Goal: Transaction & Acquisition: Book appointment/travel/reservation

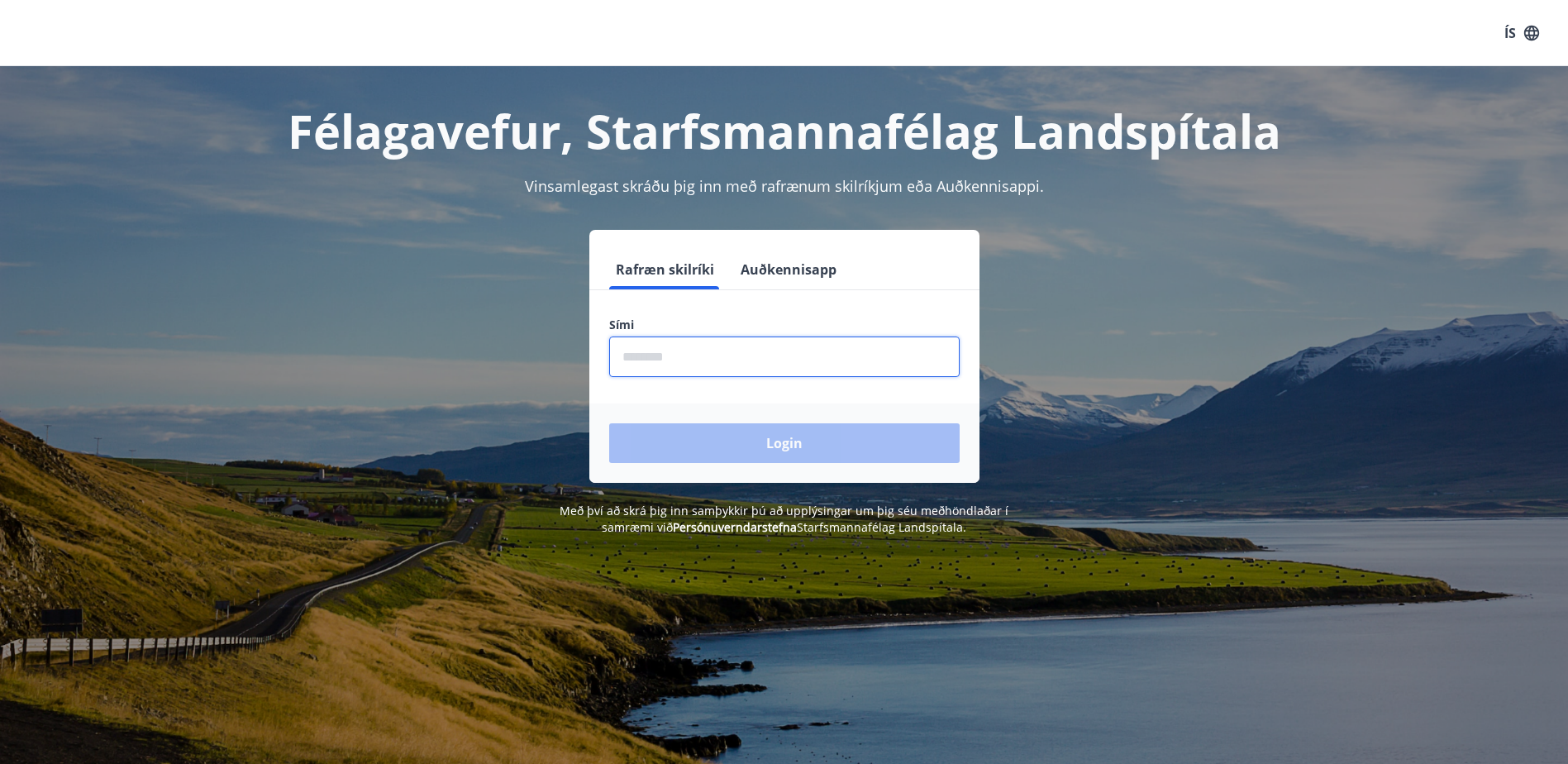
click at [647, 365] on input "phone" at bounding box center [784, 357] width 350 height 41
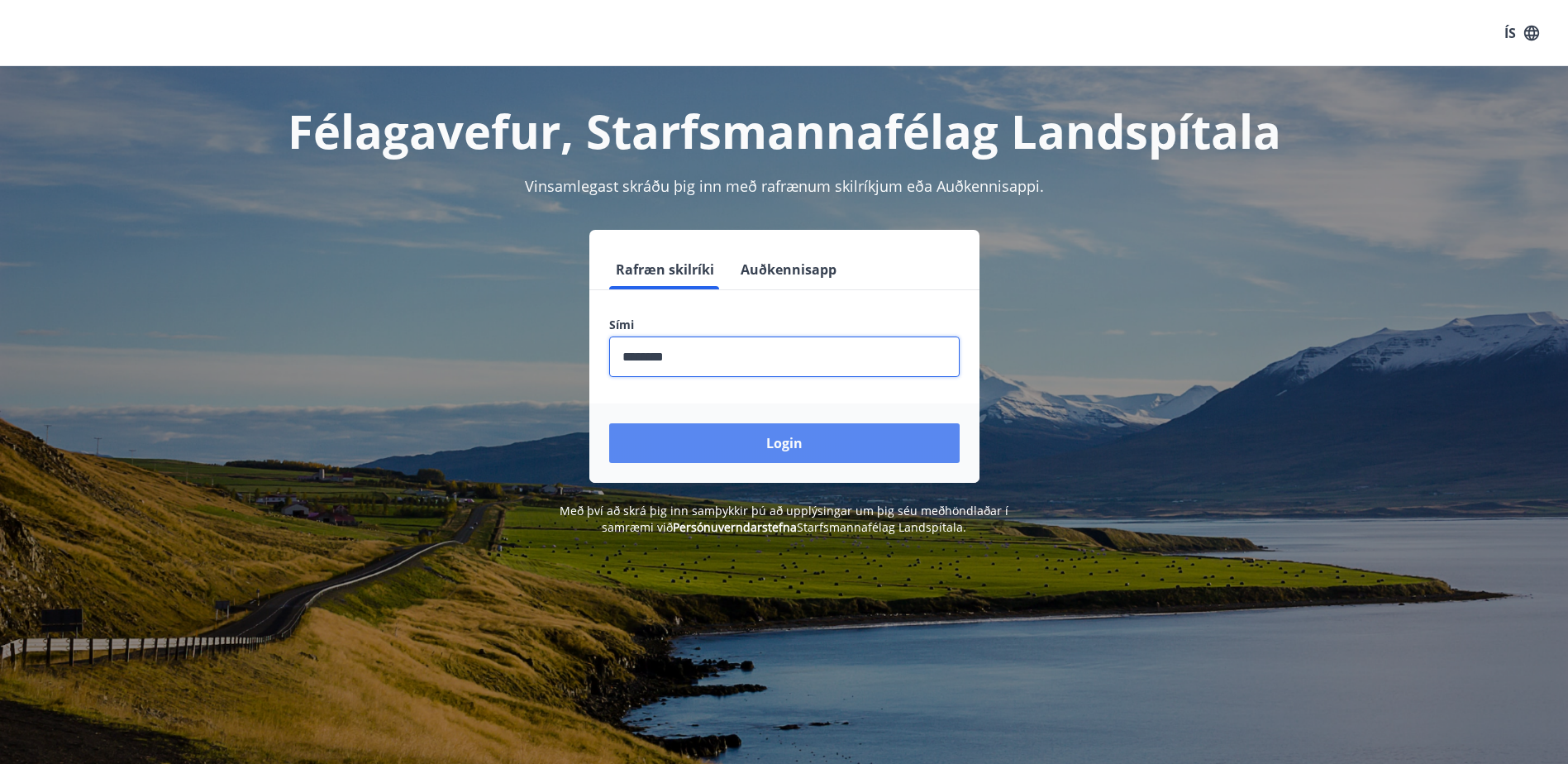
type input "********"
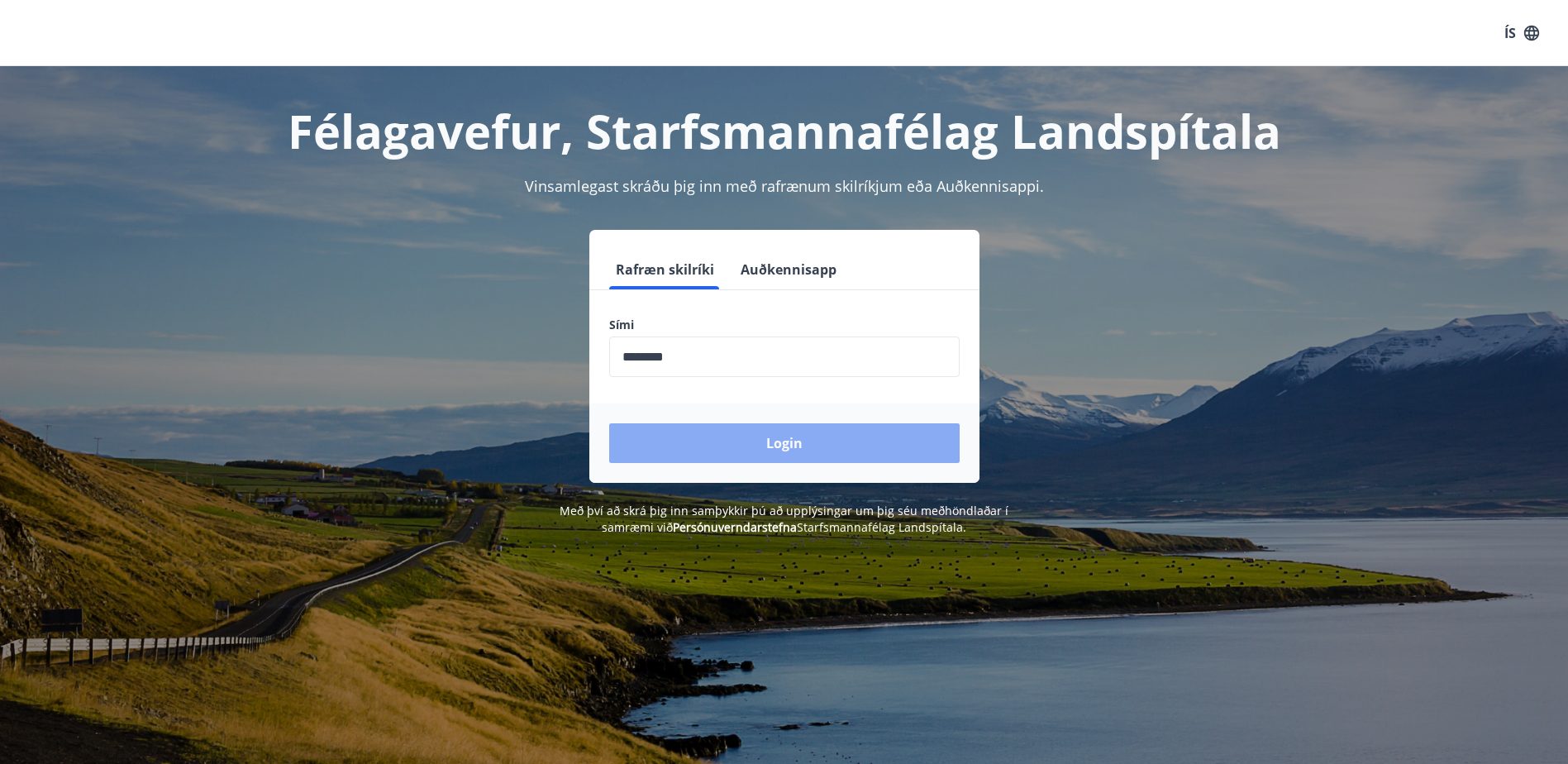
click at [780, 444] on button "Login" at bounding box center [784, 443] width 350 height 40
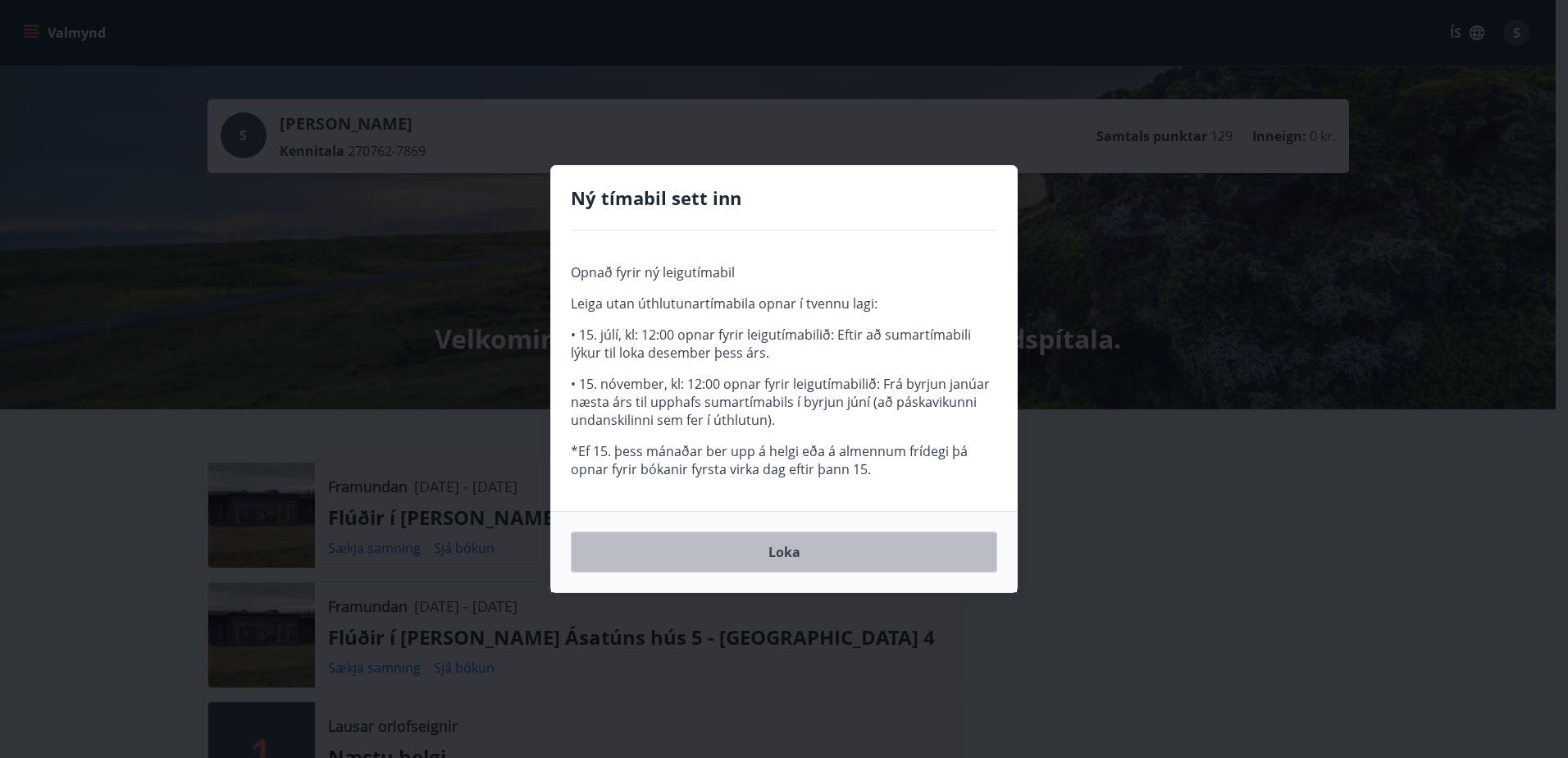
click at [773, 547] on button "Loka" at bounding box center [784, 552] width 427 height 41
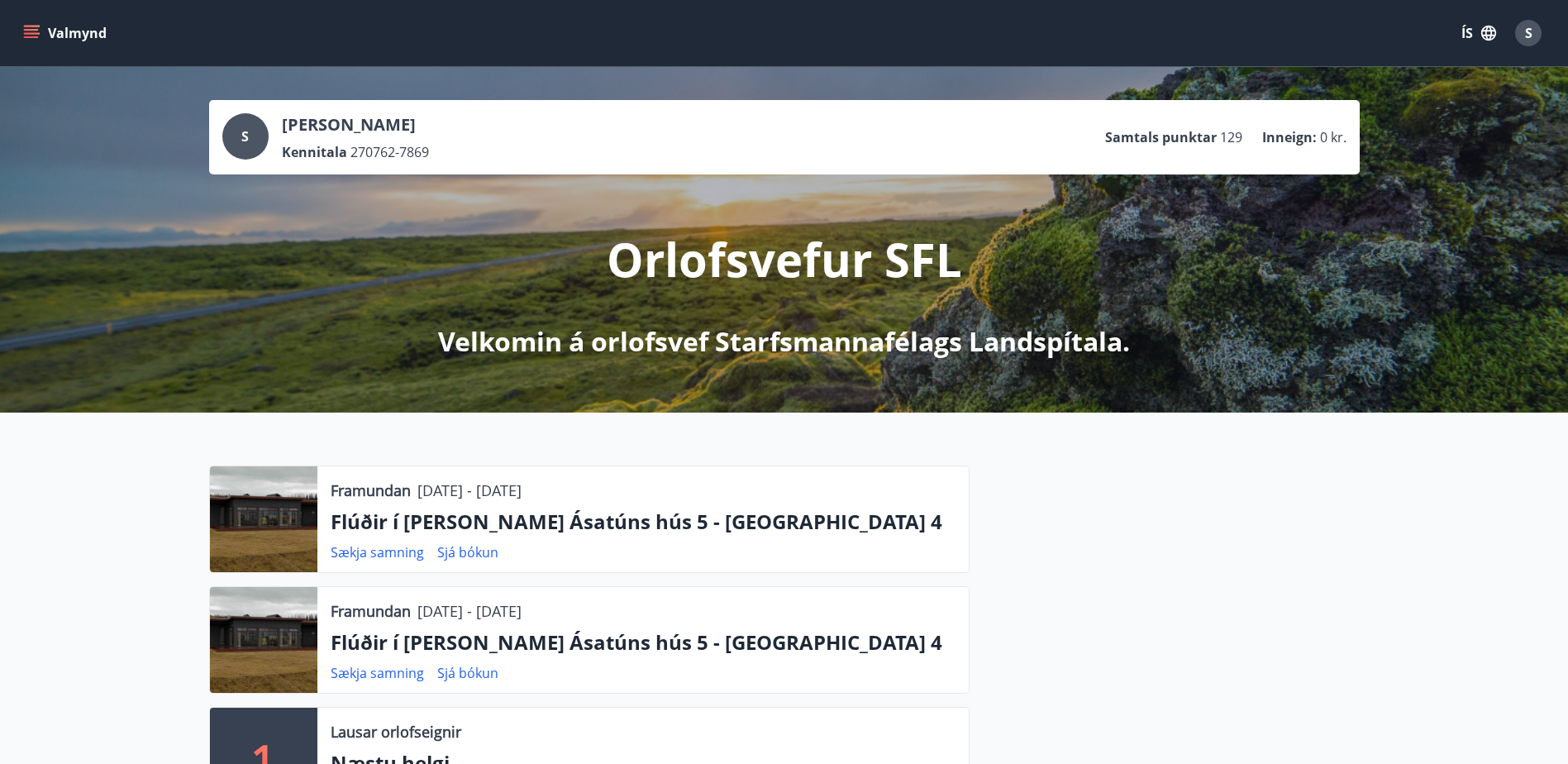
click at [81, 31] on button "Valmynd" at bounding box center [66, 33] width 94 height 30
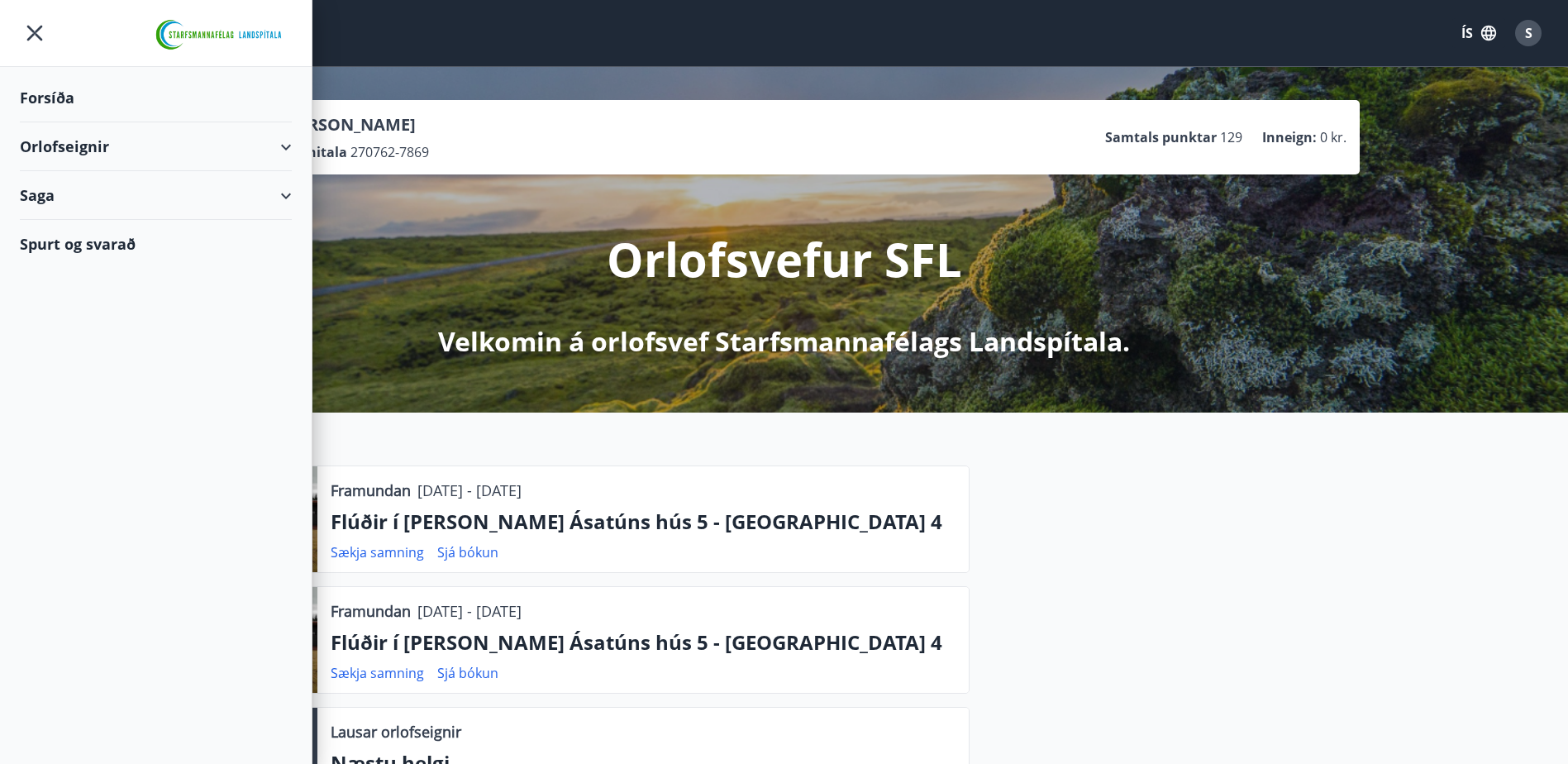
click at [55, 149] on div "Orlofseignir" at bounding box center [155, 146] width 272 height 49
click at [79, 190] on div "Framboð" at bounding box center [156, 188] width 246 height 35
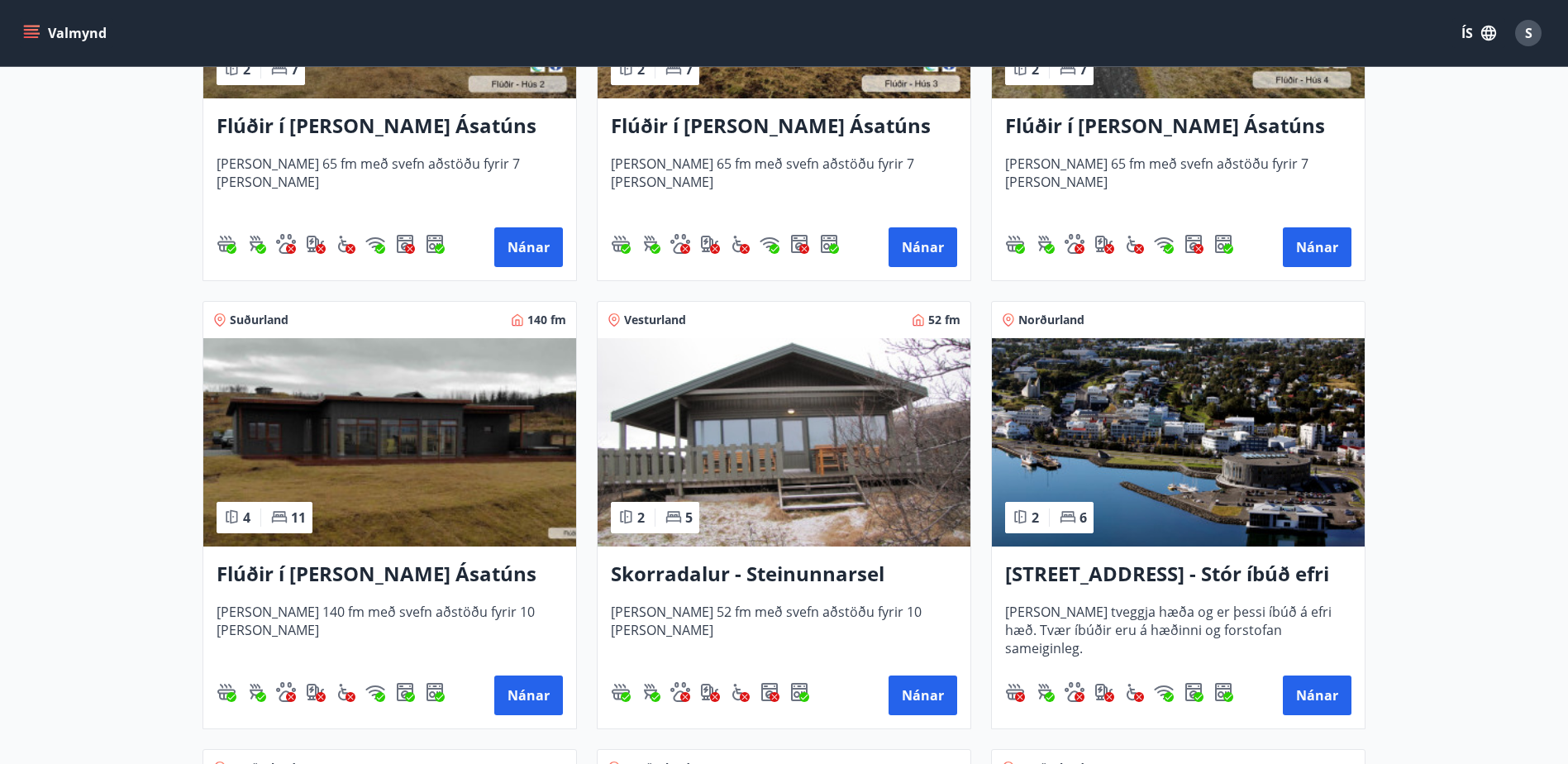
scroll to position [992, 0]
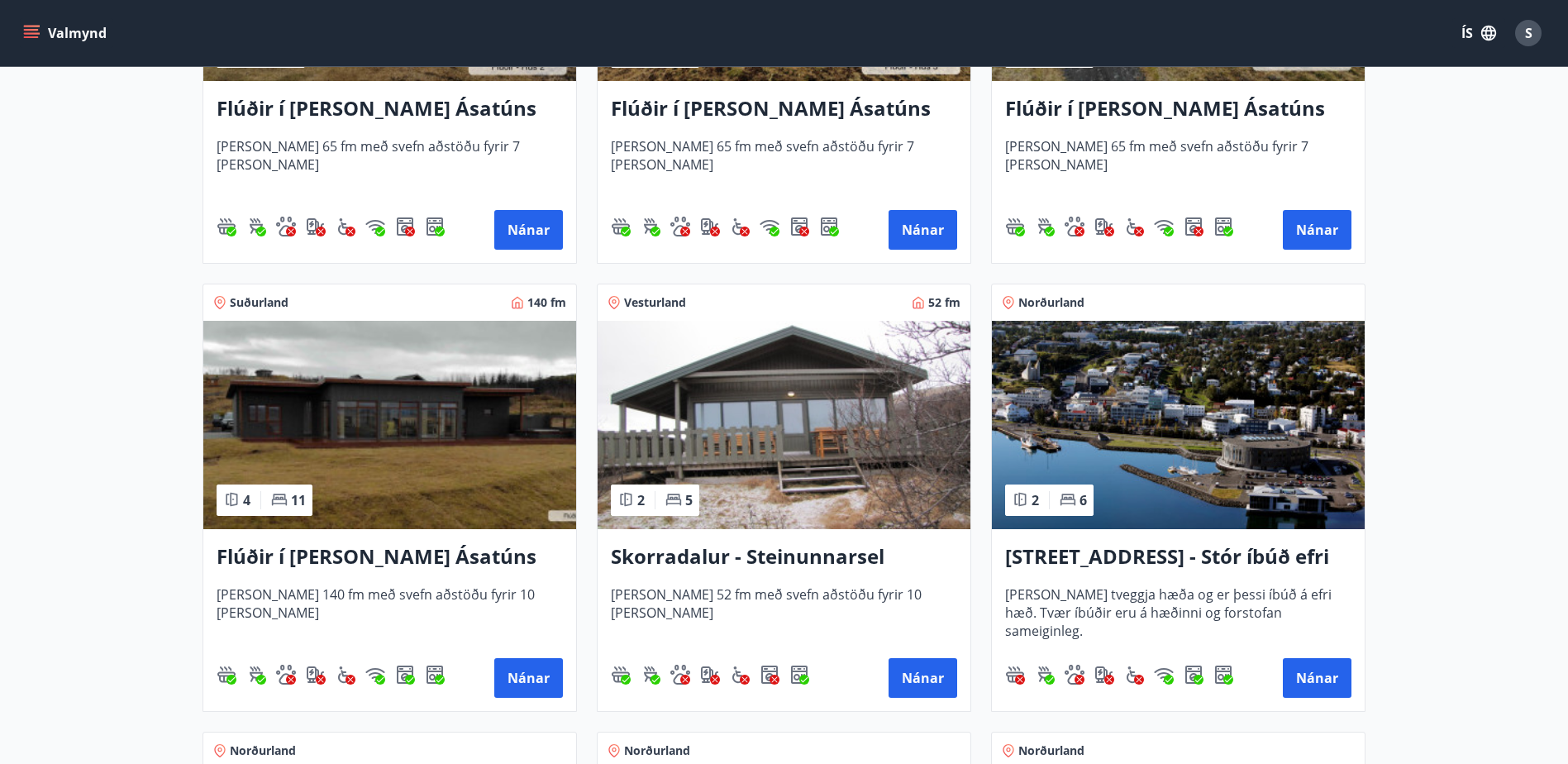
click at [366, 557] on h3 "Flúðir í landi Ásatúns hús 5 - Móadalur 4" at bounding box center [389, 557] width 346 height 30
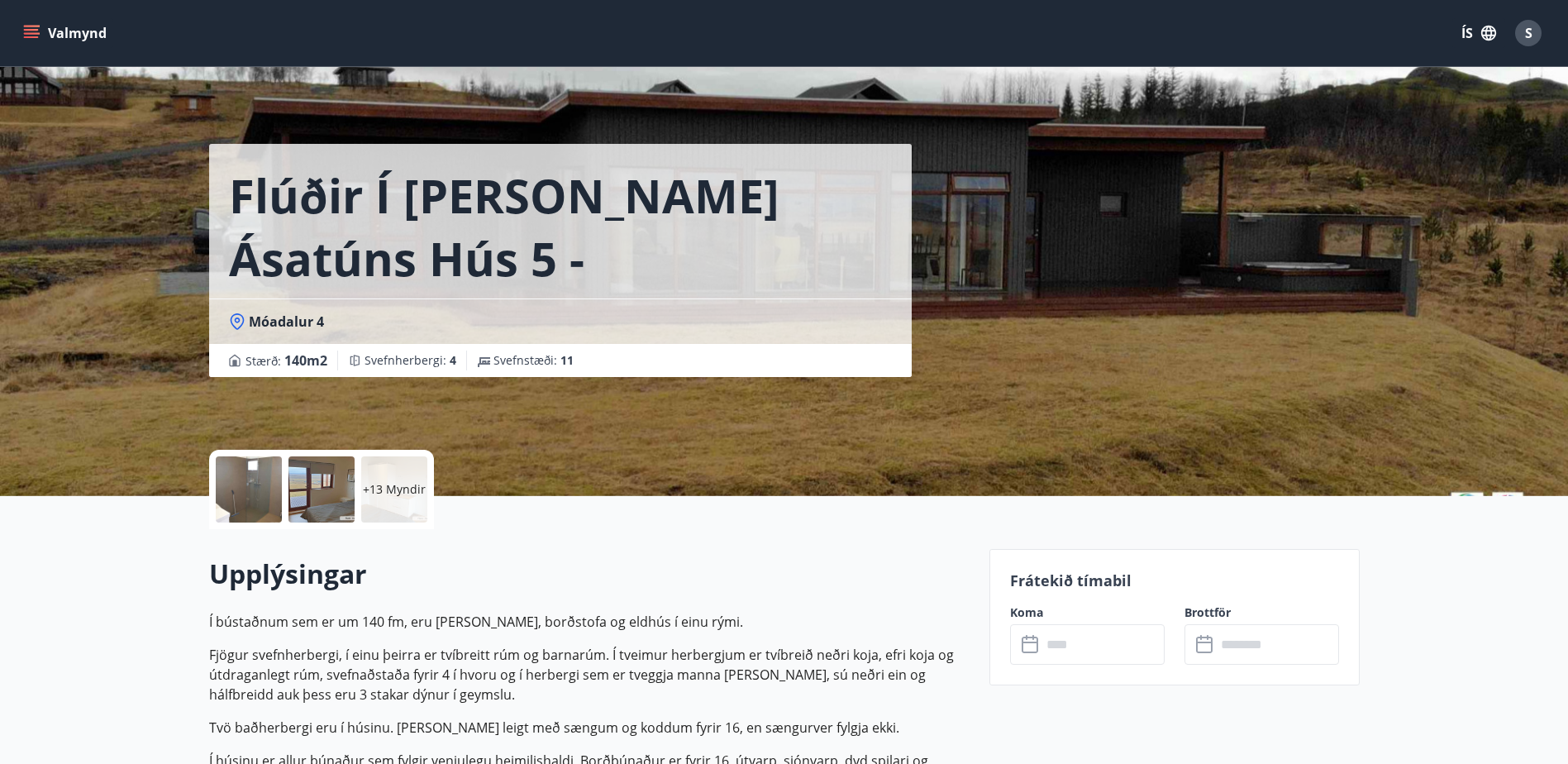
click at [1037, 654] on icon at bounding box center [1031, 645] width 20 height 20
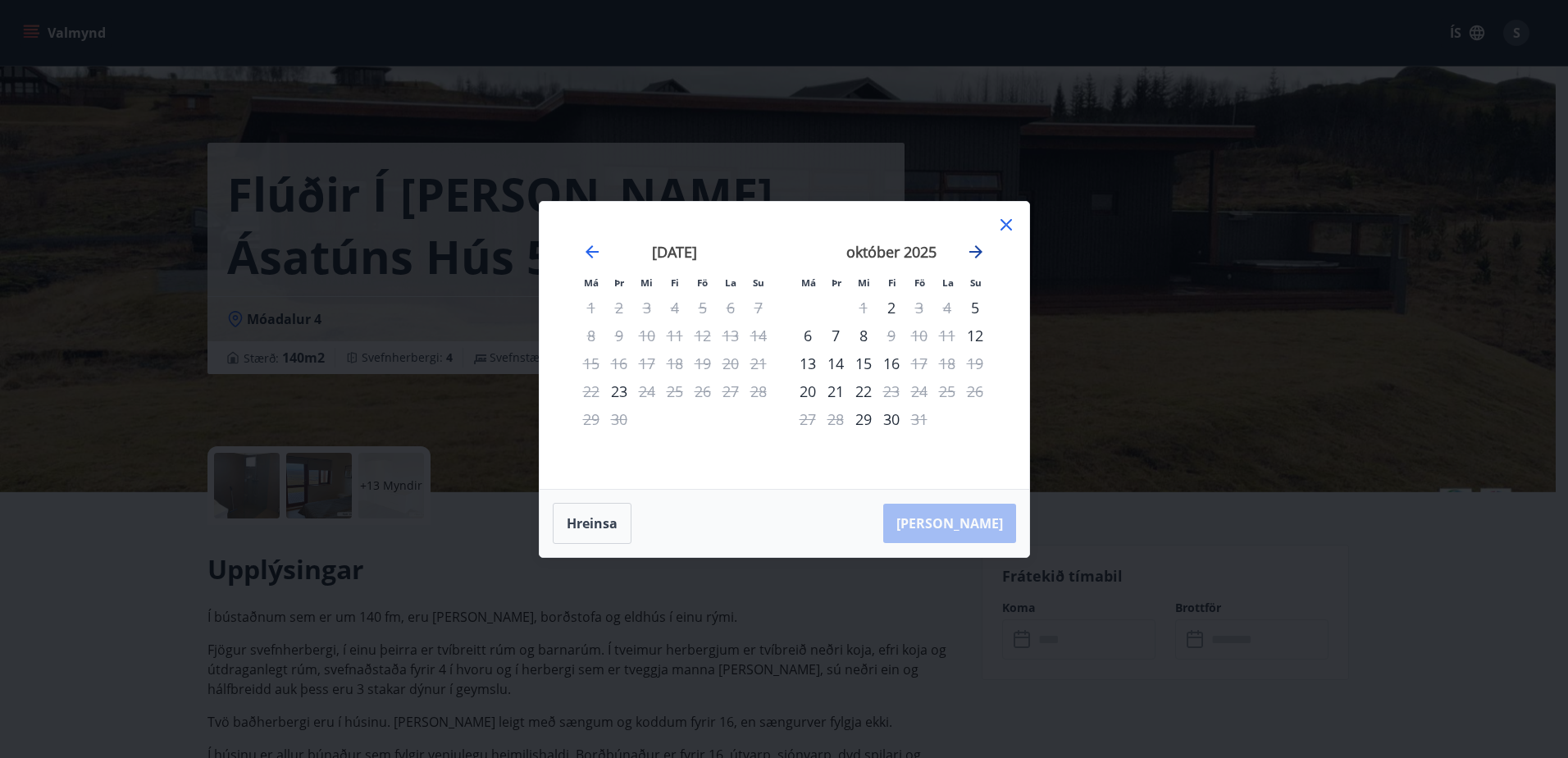
click at [978, 250] on icon "Move forward to switch to the next month." at bounding box center [976, 252] width 19 height 19
click at [1003, 224] on icon at bounding box center [1007, 225] width 19 height 19
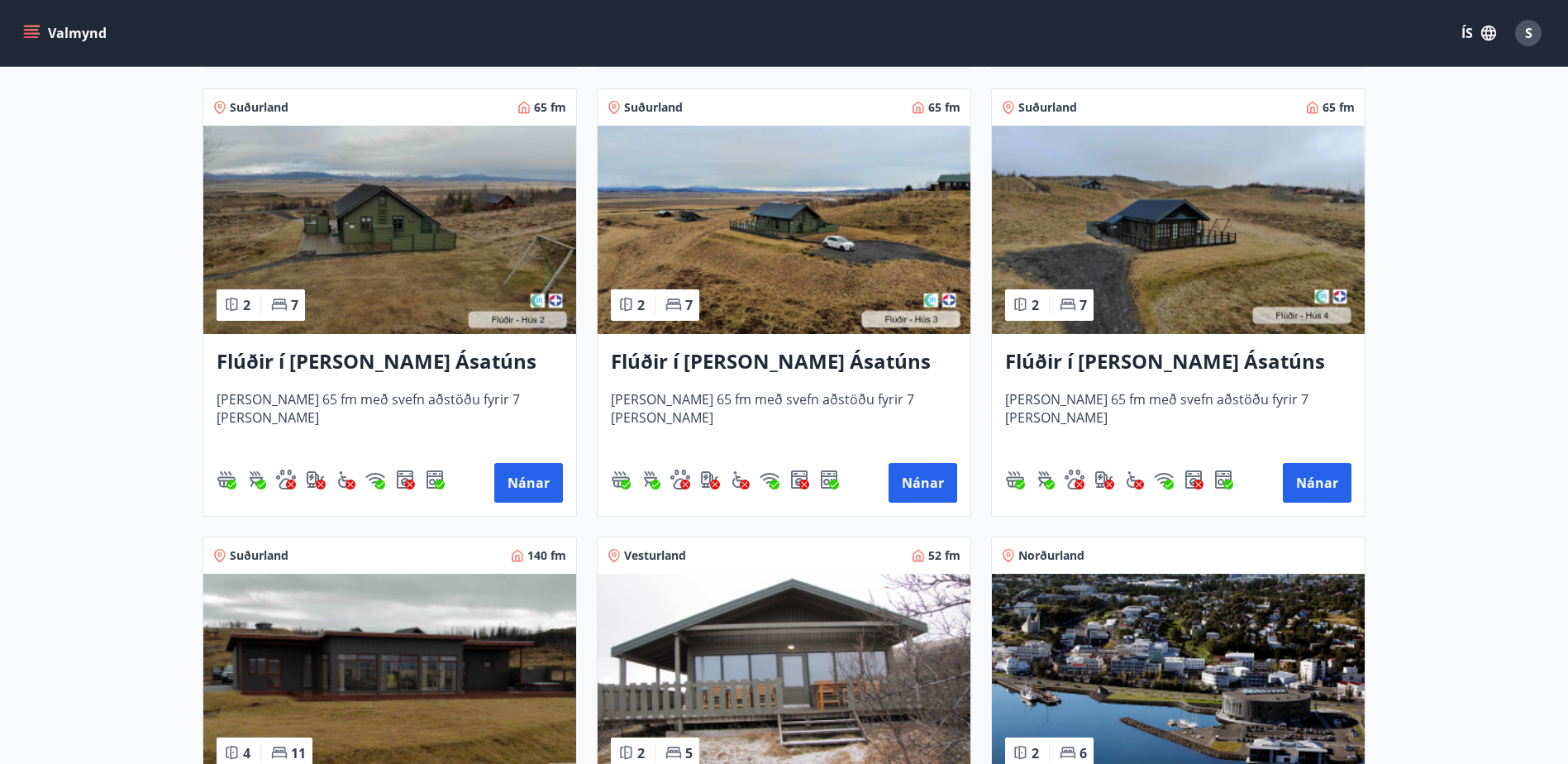
scroll to position [744, 0]
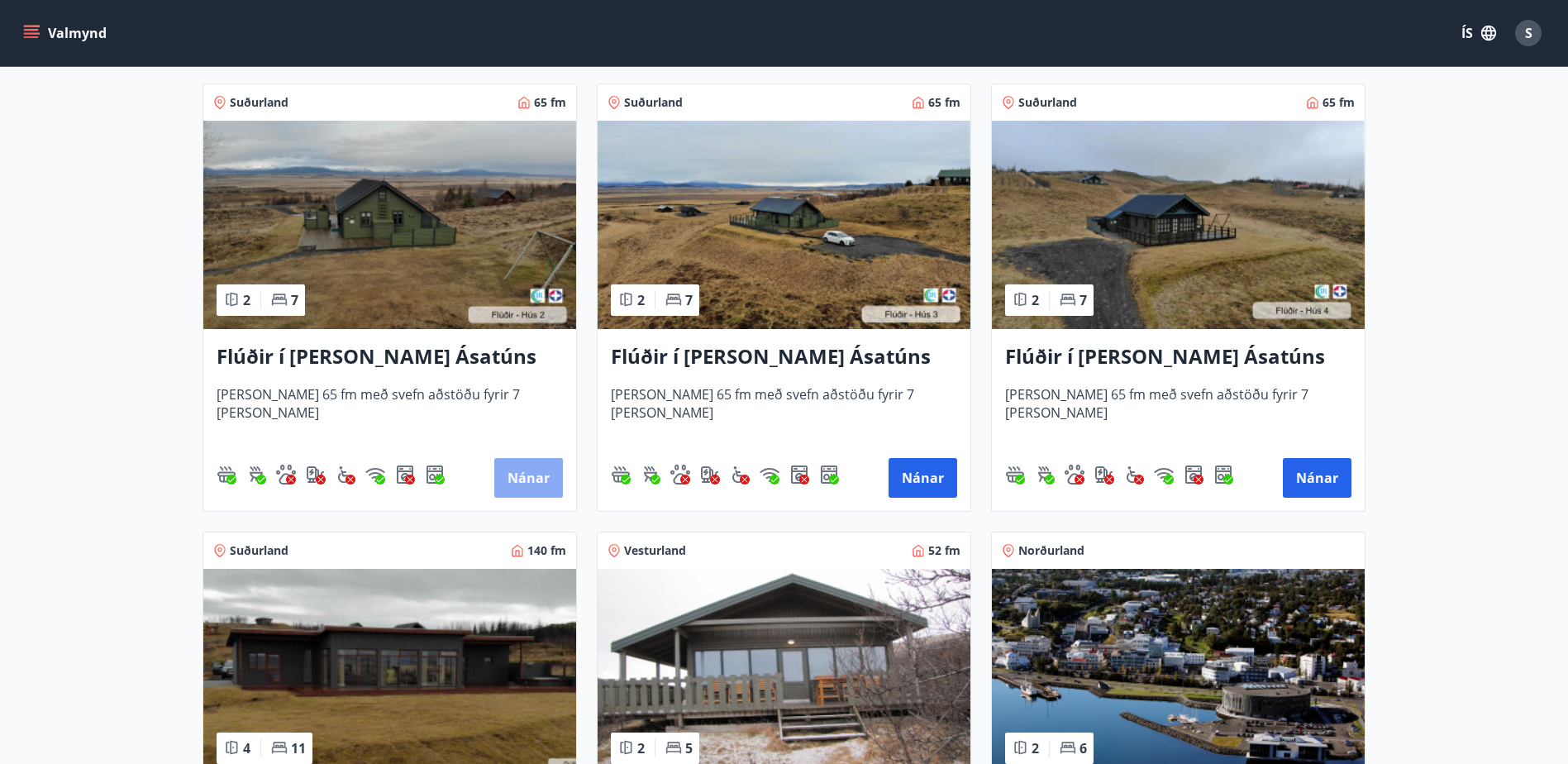
click at [546, 470] on button "Nánar" at bounding box center [529, 478] width 68 height 40
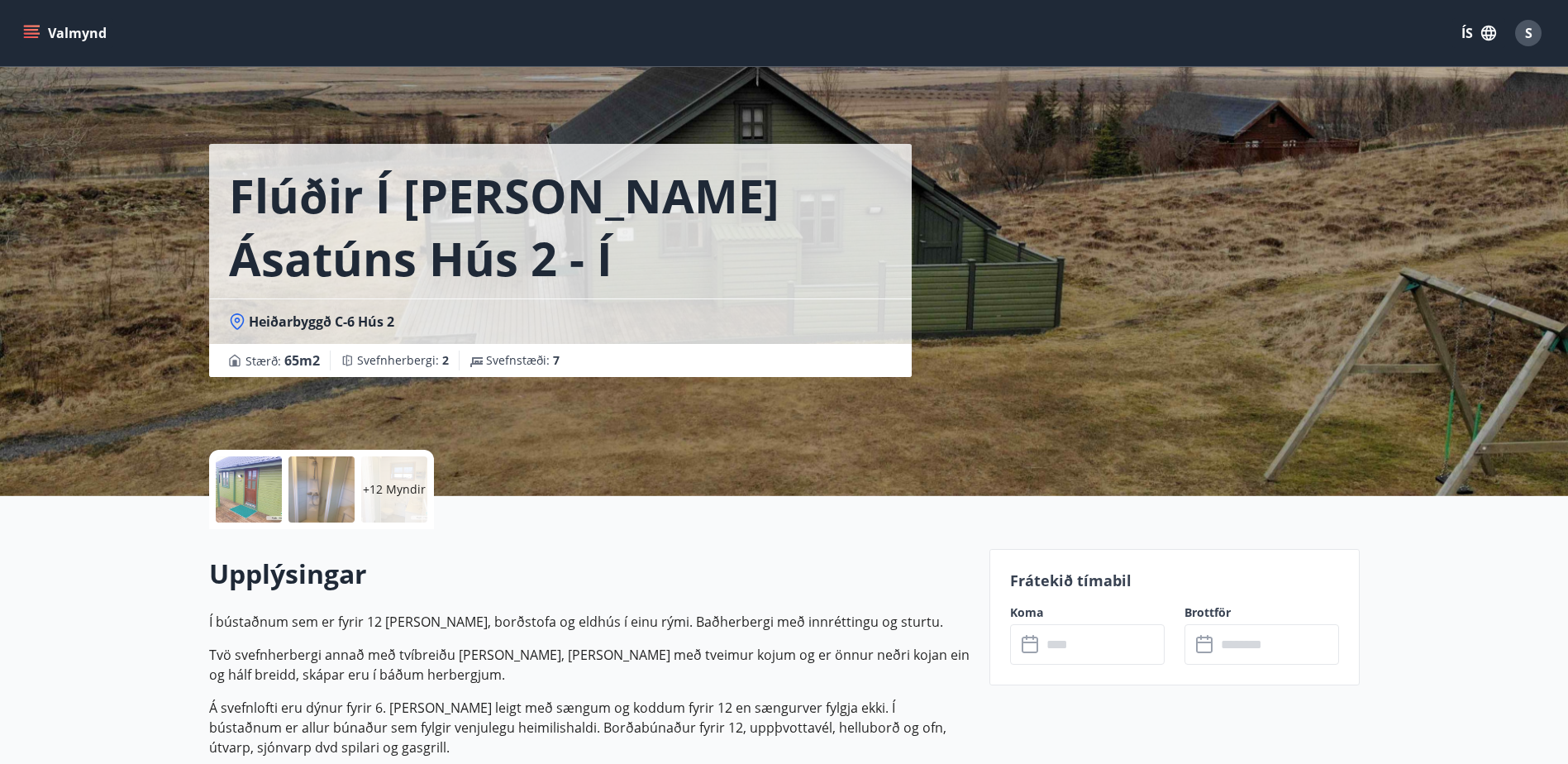
click at [1029, 645] on icon at bounding box center [1031, 645] width 20 height 20
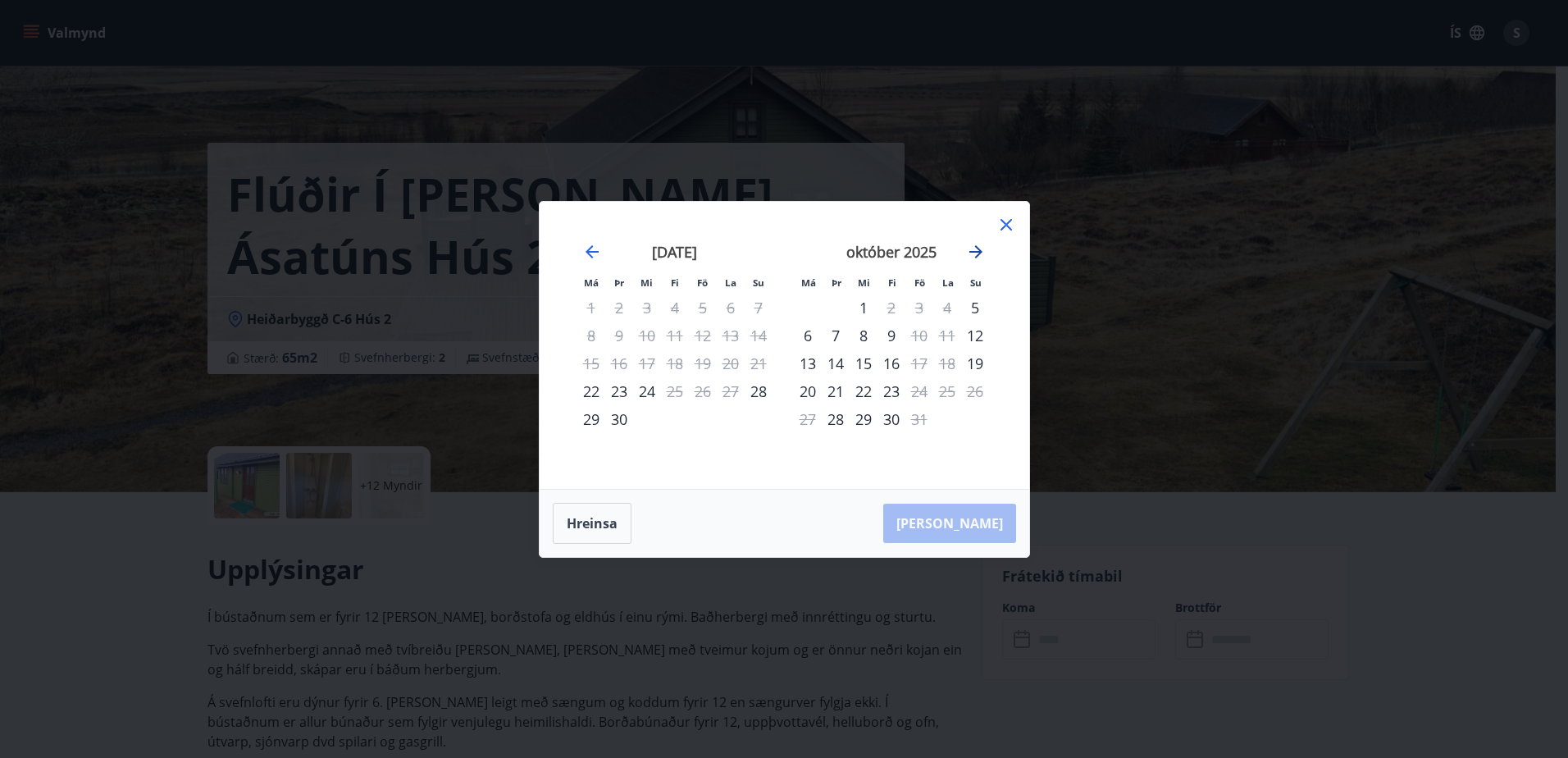
click at [980, 250] on icon "Move forward to switch to the next month." at bounding box center [977, 252] width 14 height 14
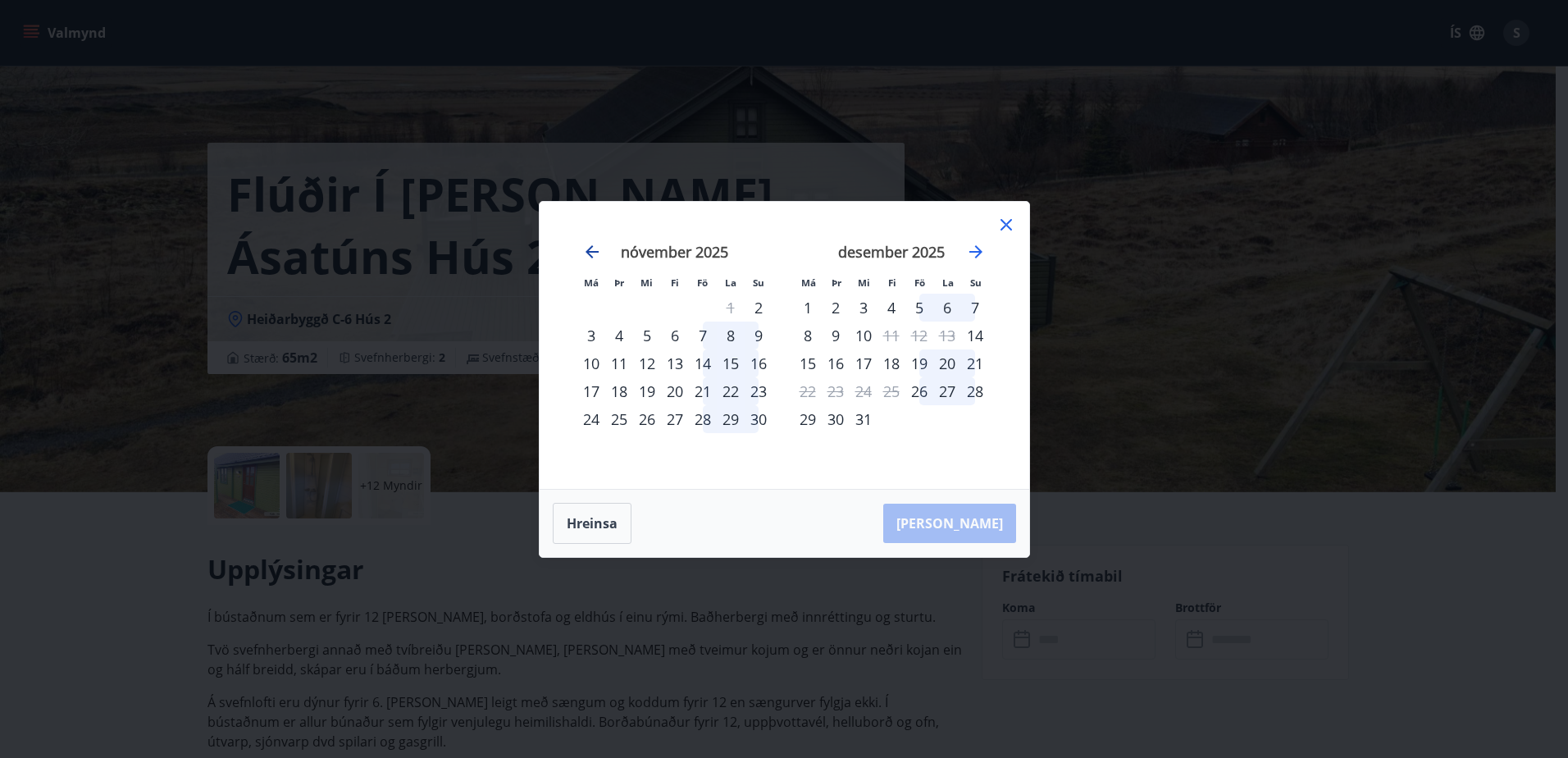
click at [592, 251] on icon "Move backward to switch to the previous month." at bounding box center [592, 252] width 14 height 14
click at [976, 251] on icon "Move forward to switch to the next month." at bounding box center [977, 252] width 14 height 14
click at [1007, 227] on icon at bounding box center [1007, 225] width 19 height 19
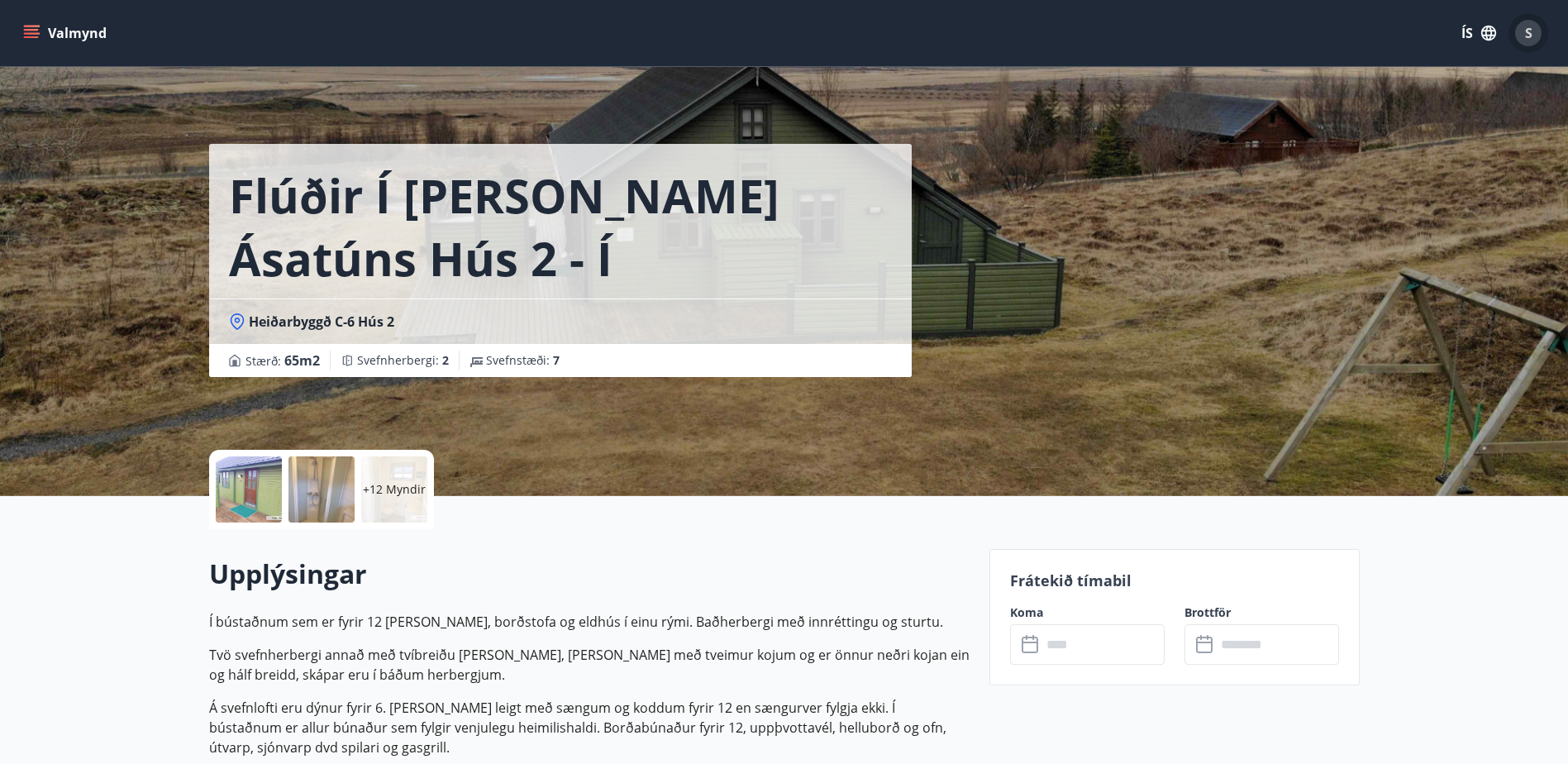
click at [1525, 34] on span "S" at bounding box center [1529, 33] width 8 height 19
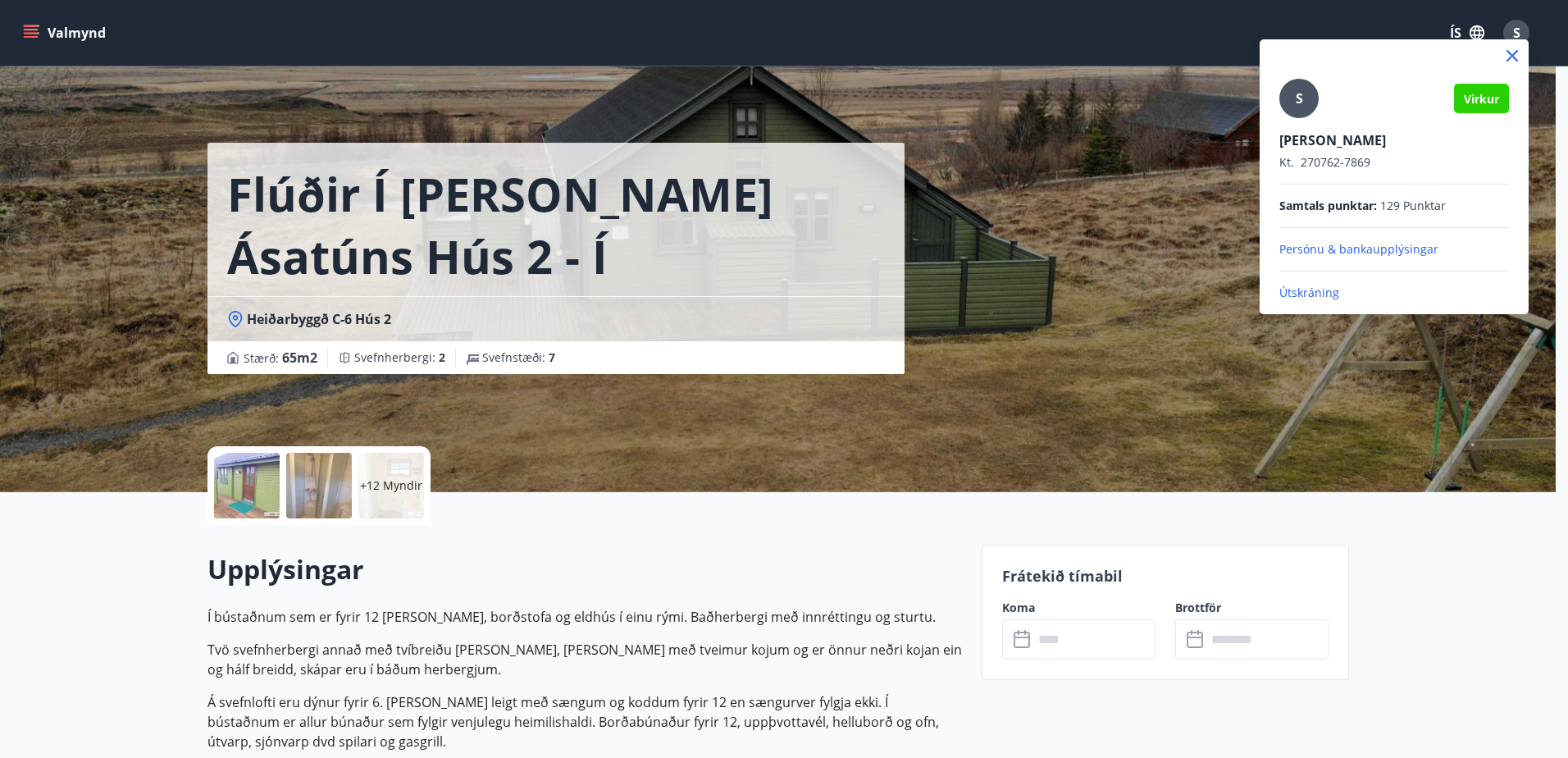
click at [1303, 295] on p "Útskráning" at bounding box center [1394, 292] width 229 height 16
